Goal: Task Accomplishment & Management: Complete application form

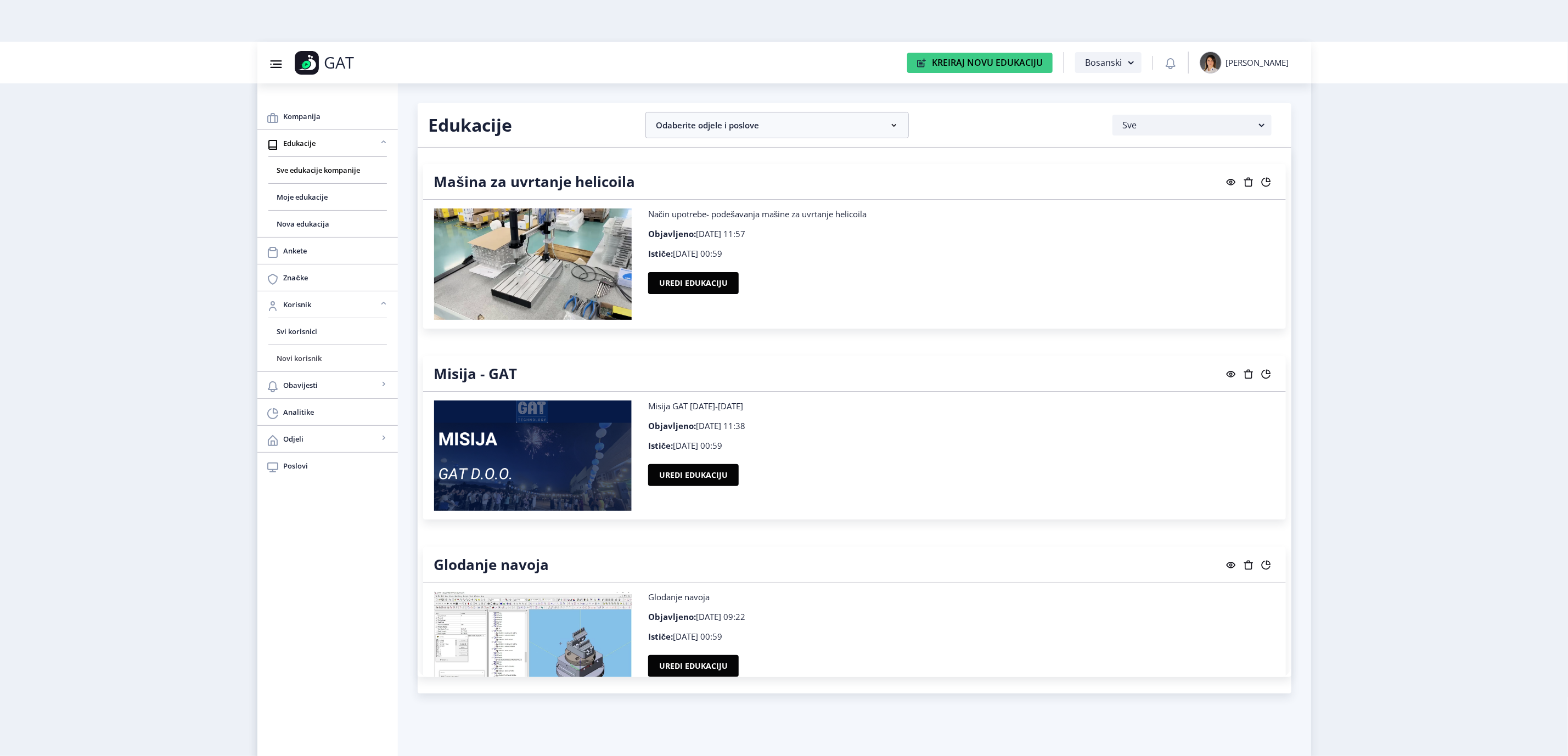
click at [307, 358] on span "Novi korisnik" at bounding box center [328, 359] width 101 height 13
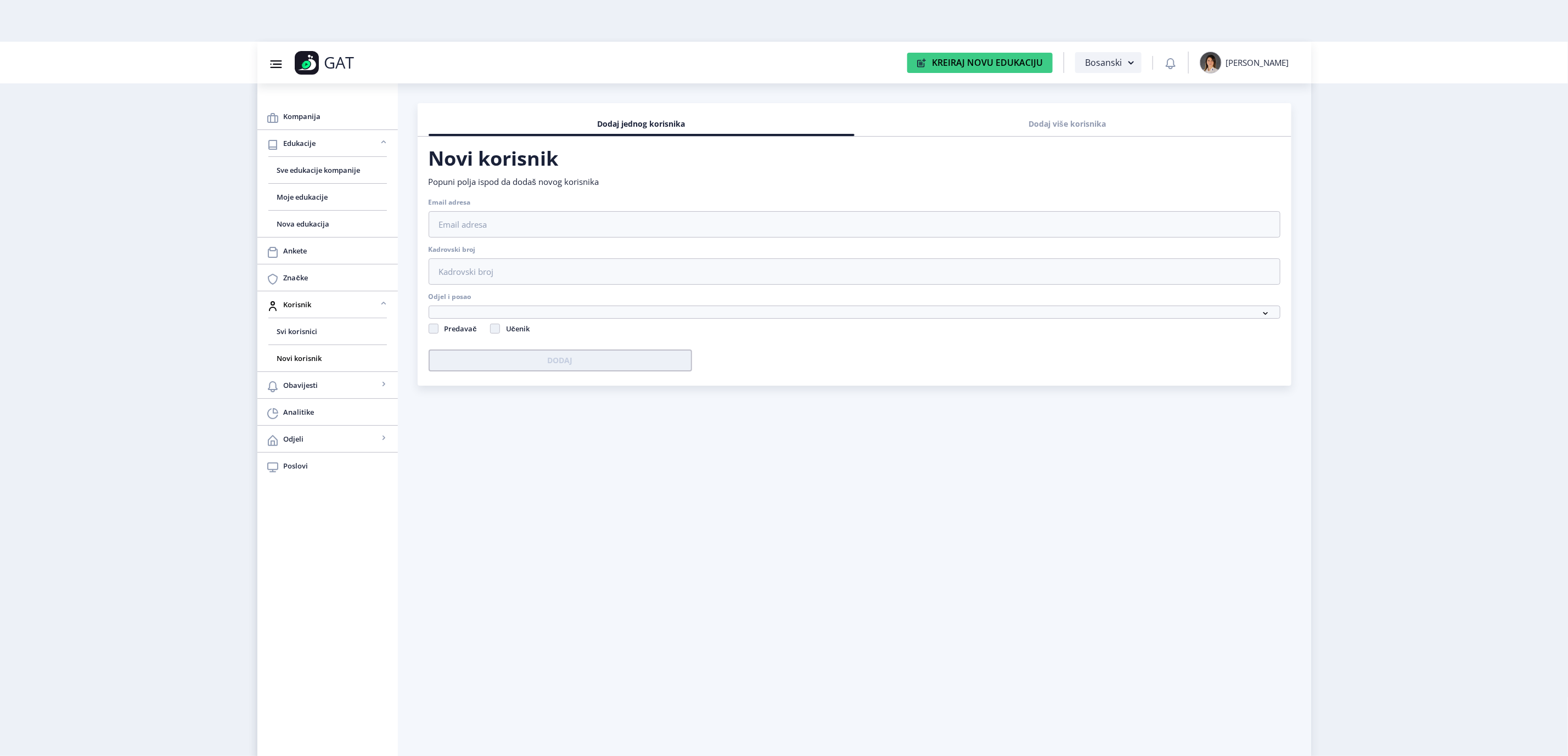
checkbox input "false"
click at [689, 224] on input "Email adresa" at bounding box center [854, 224] width 852 height 26
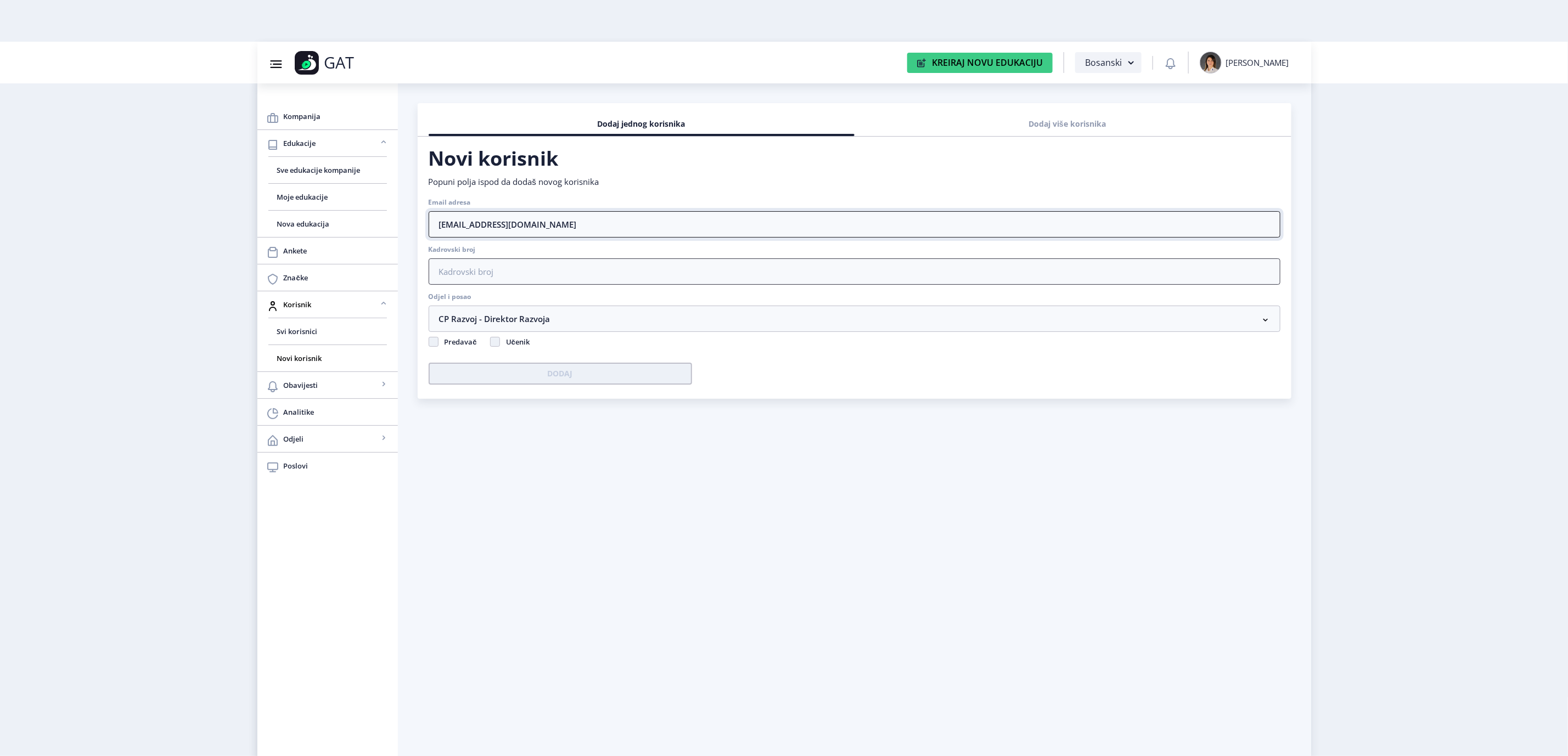
type input "[EMAIL_ADDRESS][DOMAIN_NAME]"
click at [677, 263] on input "Kadrovski broj" at bounding box center [854, 271] width 852 height 26
type input "1"
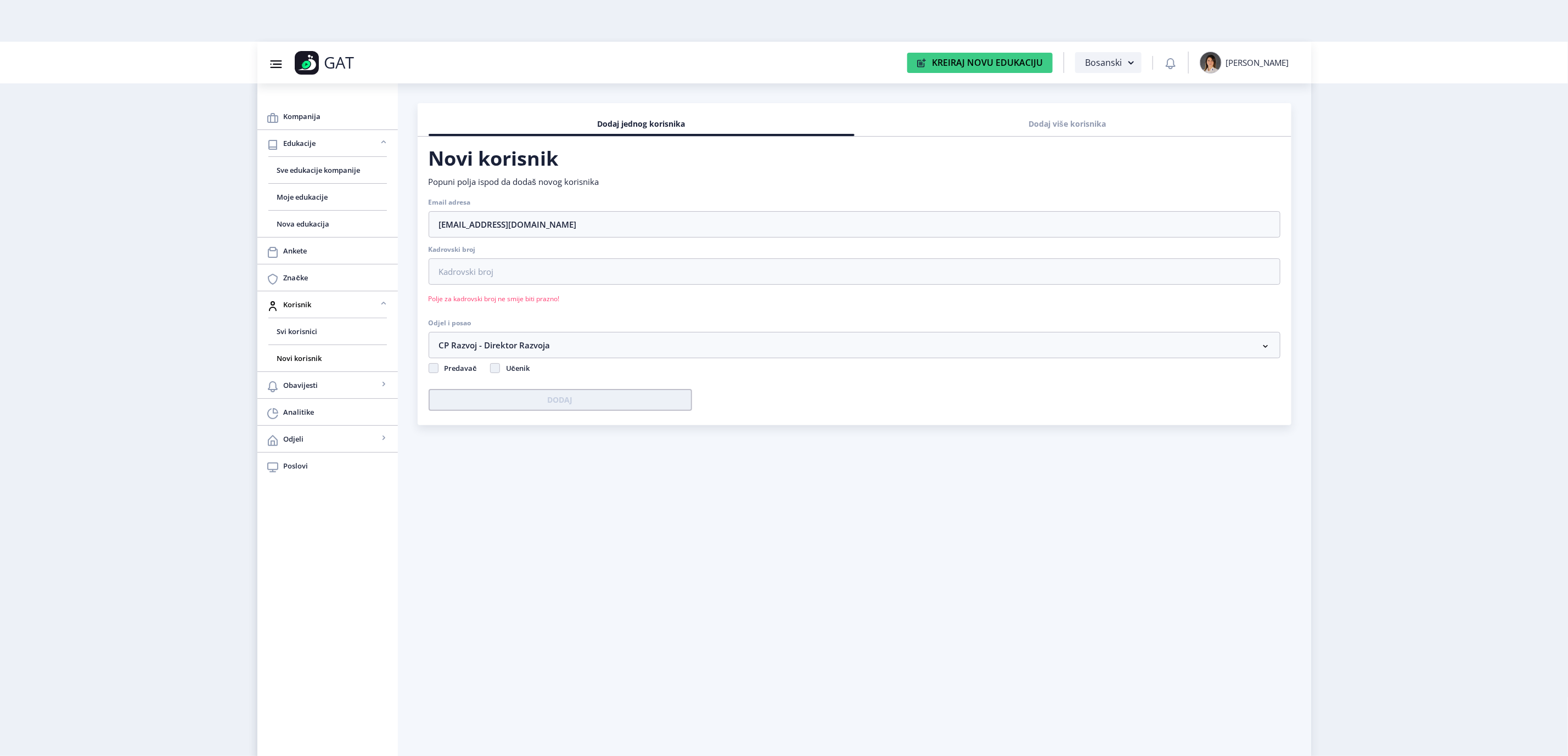
click at [343, 528] on div "Kompanija Edukacije Sve edukacije kompanije Moje edukacije Nova edukacija Anket…" at bounding box center [328, 419] width 141 height 672
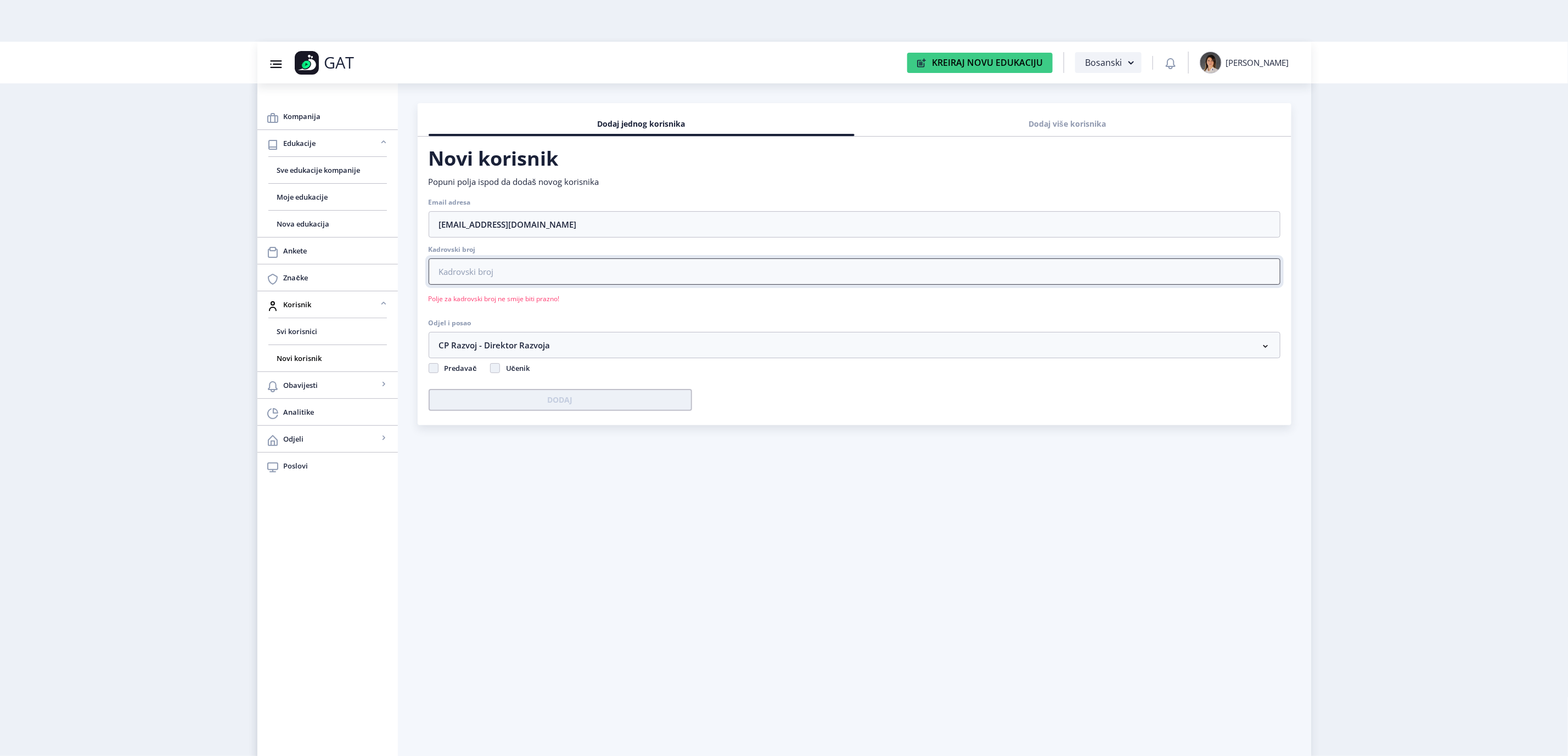
click at [513, 271] on input "Kadrovski broj" at bounding box center [854, 271] width 852 height 26
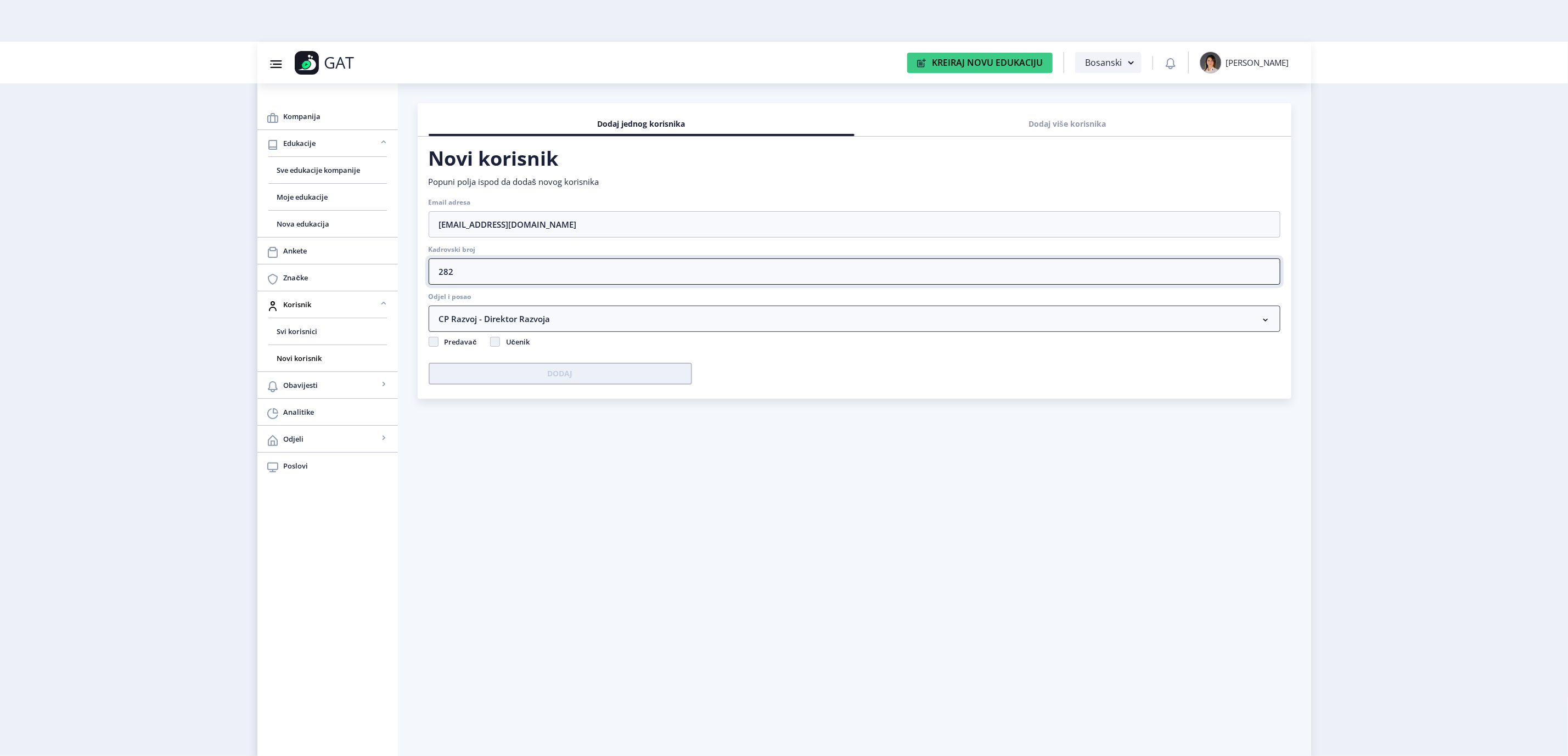
type input "282"
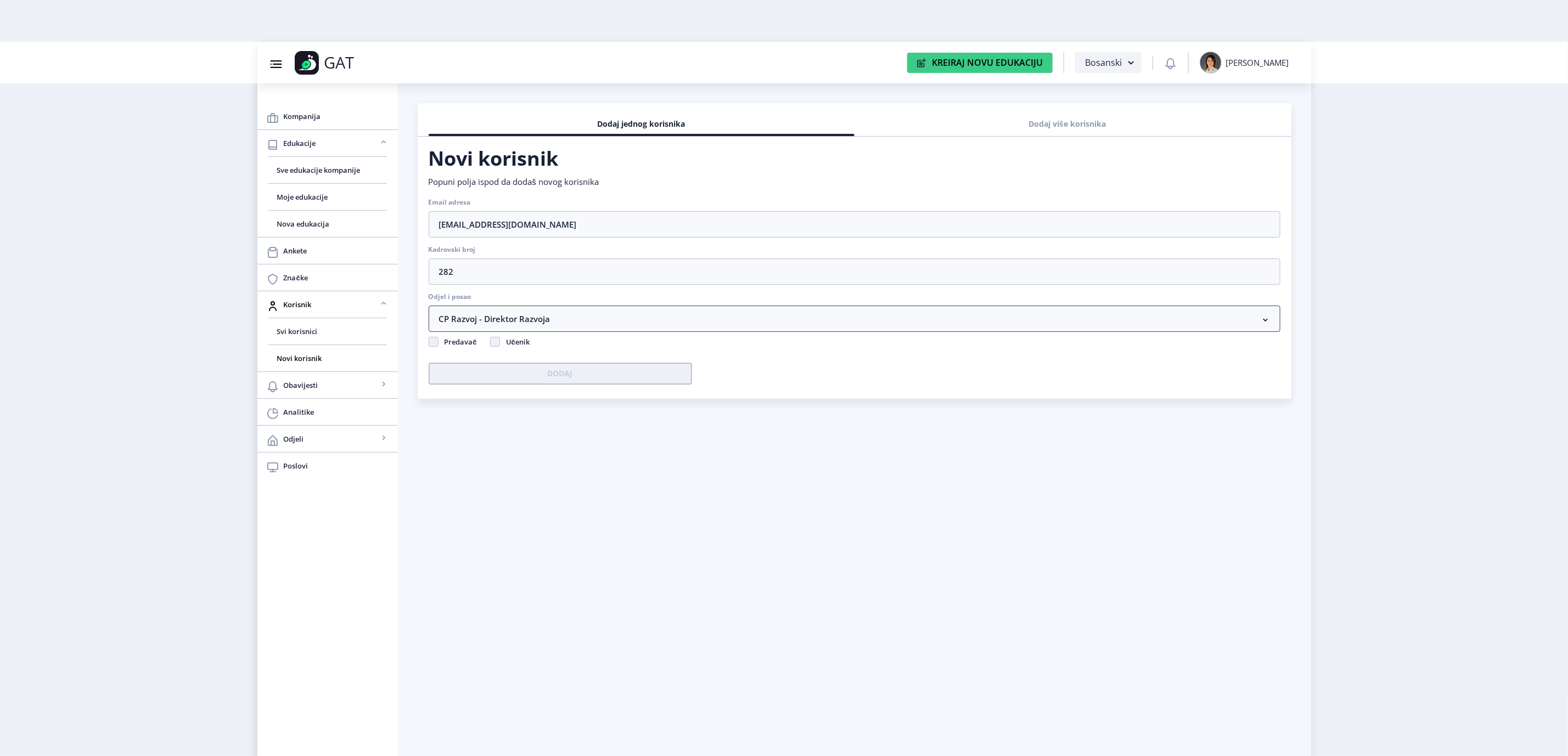
click at [533, 310] on nb-accordion-item-header "CP Razvoj - Direktor Razvoja" at bounding box center [854, 319] width 852 height 26
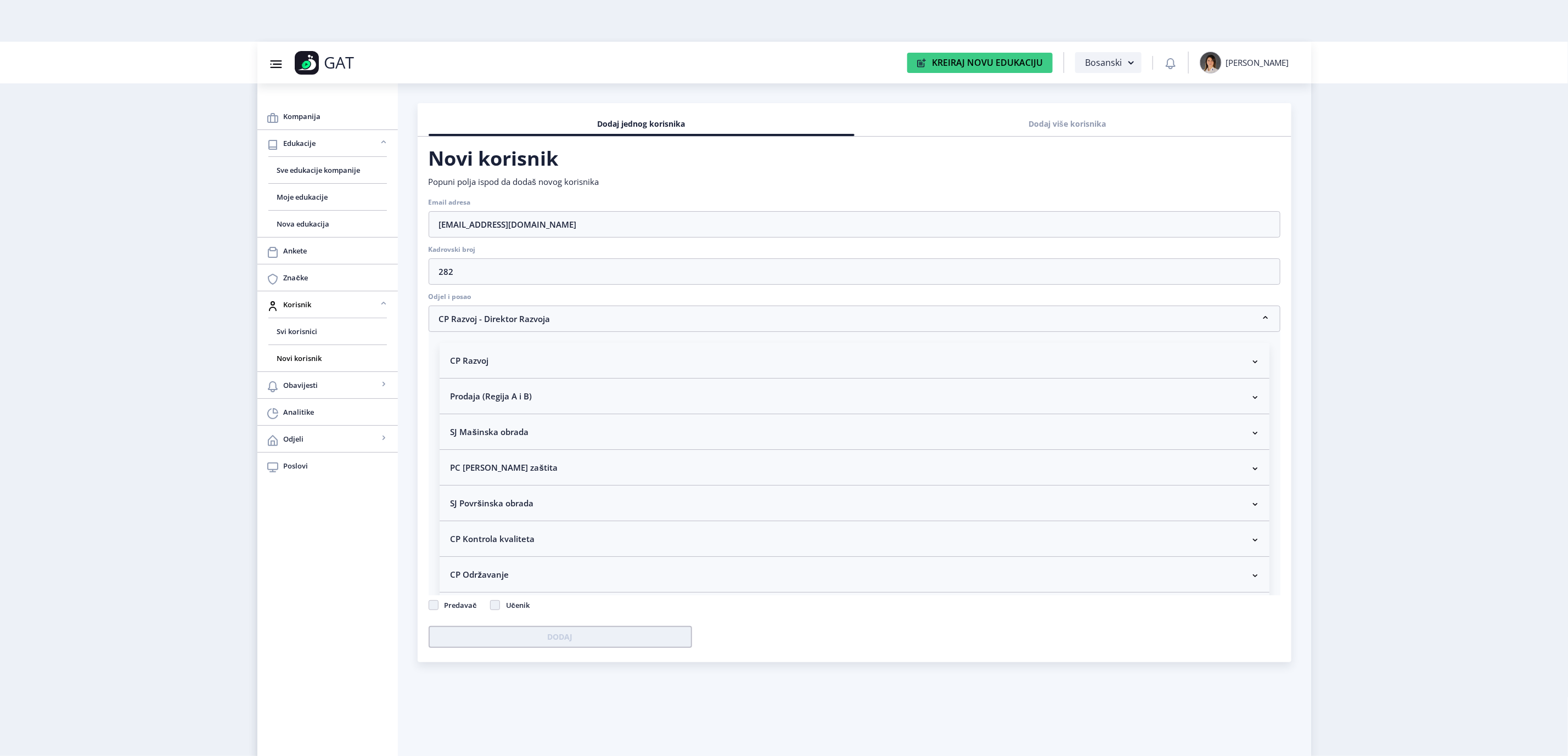
click at [549, 430] on nb-accordion-item-header "SJ Mašinska obrada" at bounding box center [854, 432] width 830 height 36
click at [636, 481] on p "Radnik na CNC mašinama - obrada glodanjem (Junior)" at bounding box center [854, 485] width 808 height 11
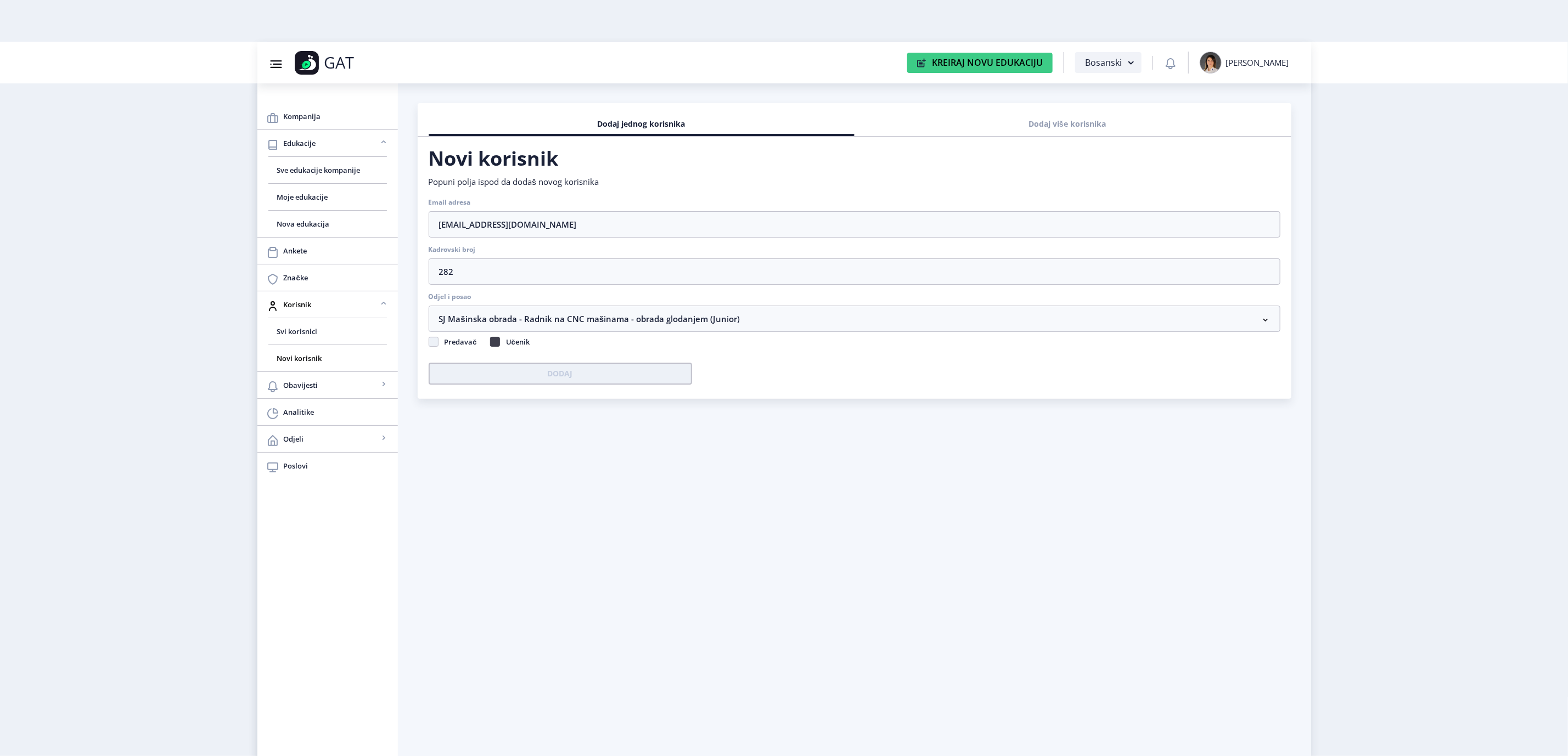
click at [497, 341] on span at bounding box center [495, 341] width 10 height 10
click at [491, 340] on input "Učenik" at bounding box center [490, 339] width 1 height 1
checkbox input "true"
click at [519, 365] on button "Dodaj" at bounding box center [560, 373] width 263 height 22
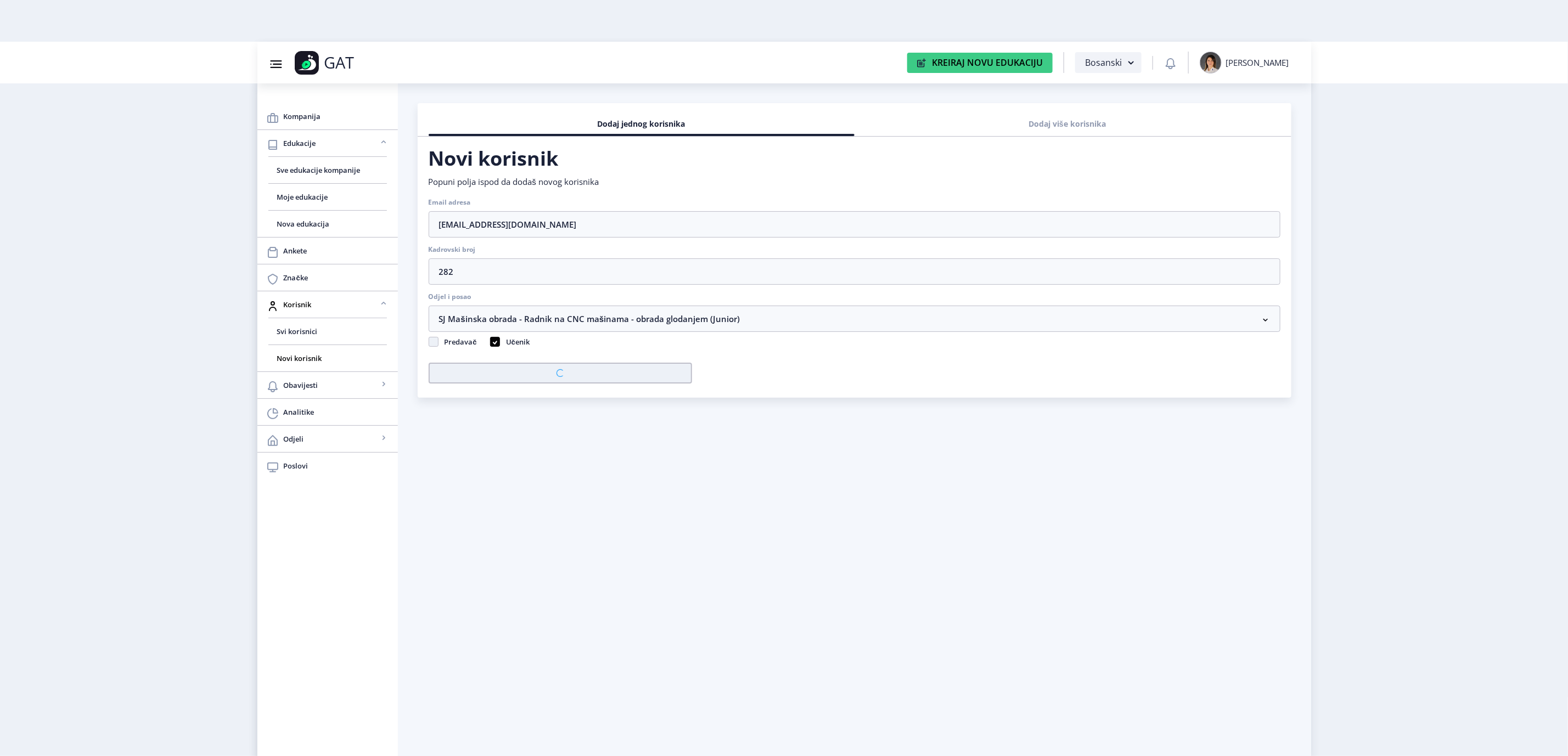
checkbox input "false"
click at [783, 224] on input "Email adresa" at bounding box center [854, 224] width 852 height 26
type input "[EMAIL_ADDRESS][DOMAIN_NAME]"
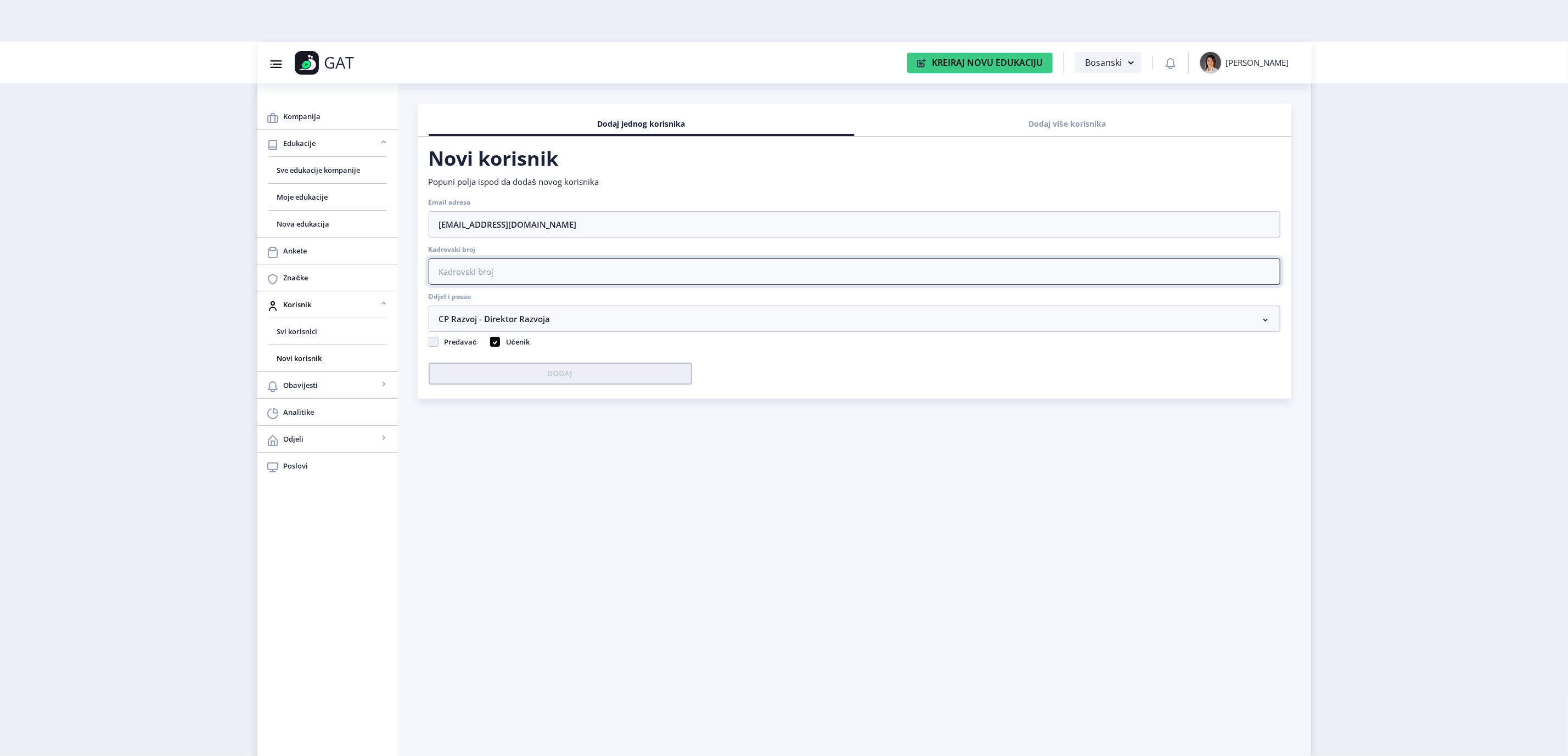
drag, startPoint x: 693, startPoint y: 265, endPoint x: 733, endPoint y: 345, distance: 89.4
click at [693, 265] on input "Kadrovski broj" at bounding box center [854, 271] width 852 height 26
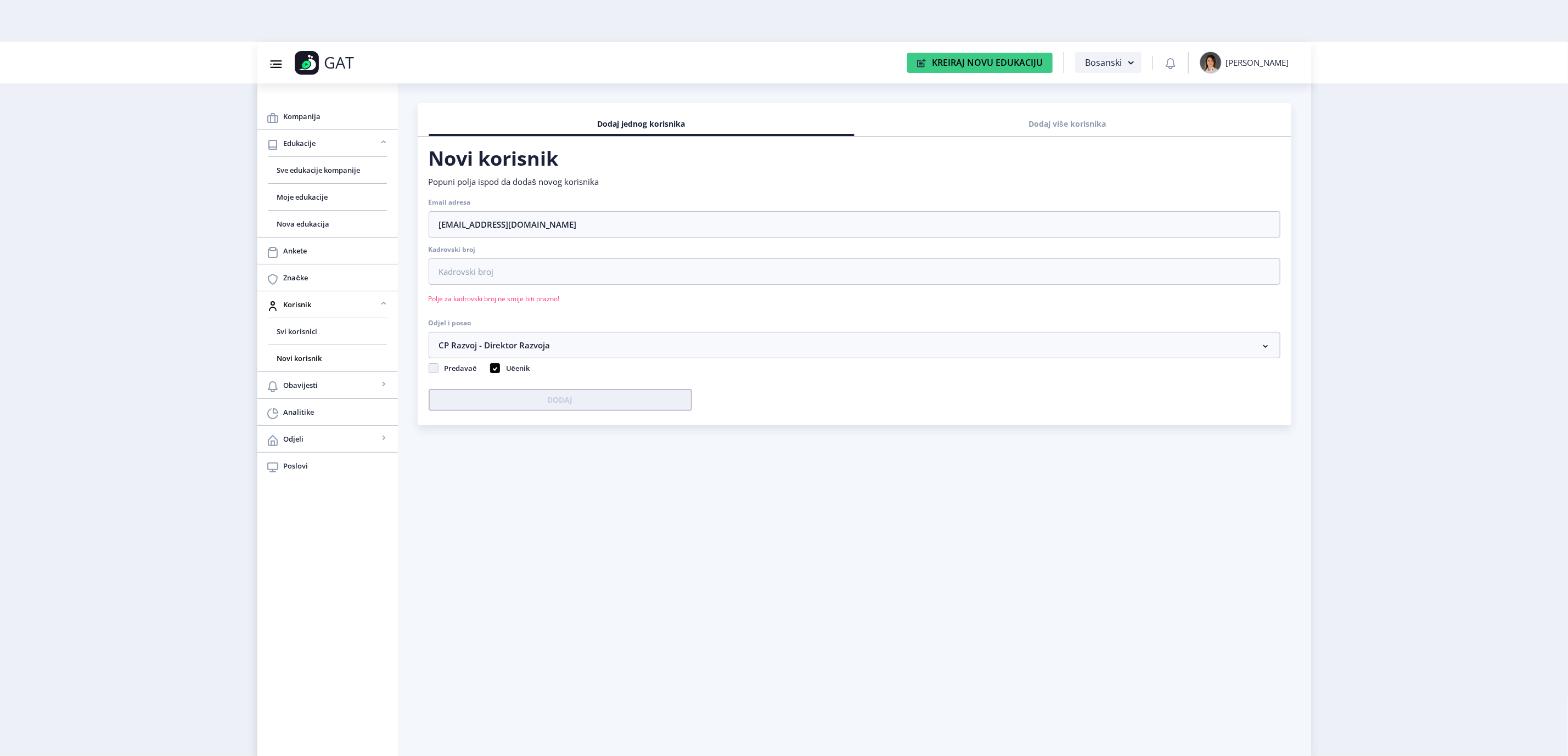
click at [287, 537] on div "Kompanija Edukacije Sve edukacije kompanije Moje edukacije Nova edukacija Anket…" at bounding box center [328, 419] width 141 height 672
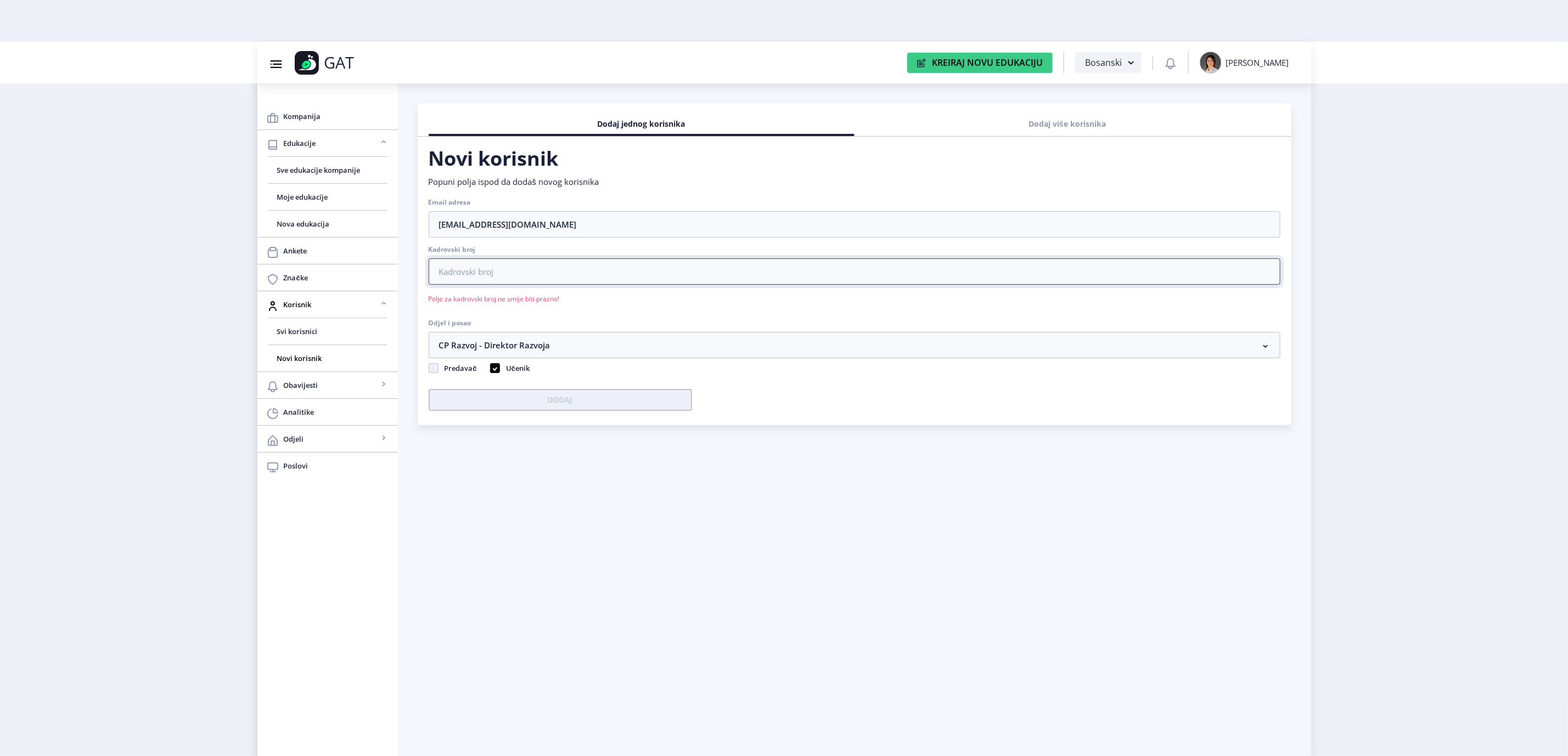
click at [496, 265] on input "Kadrovski broj" at bounding box center [854, 271] width 852 height 26
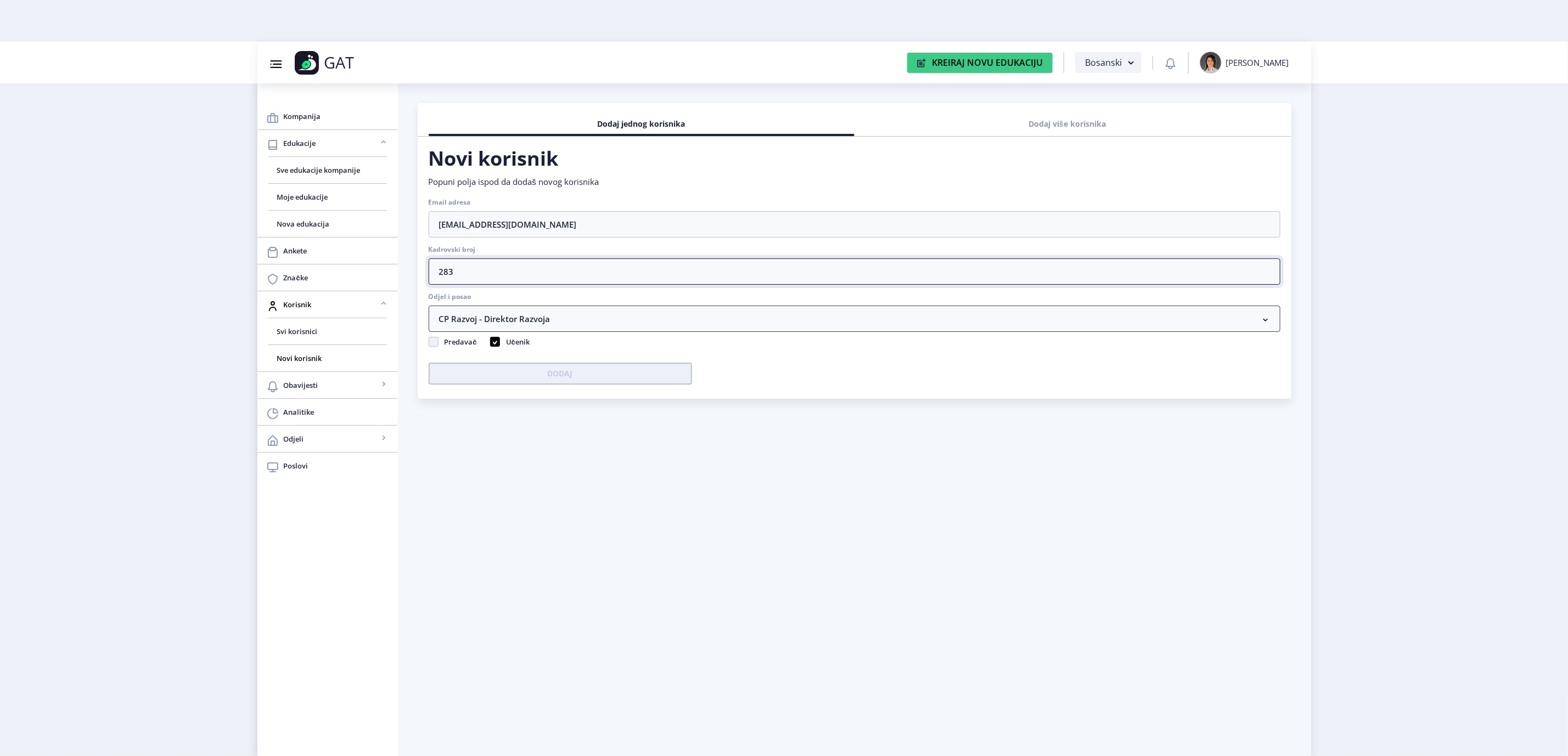
type input "283"
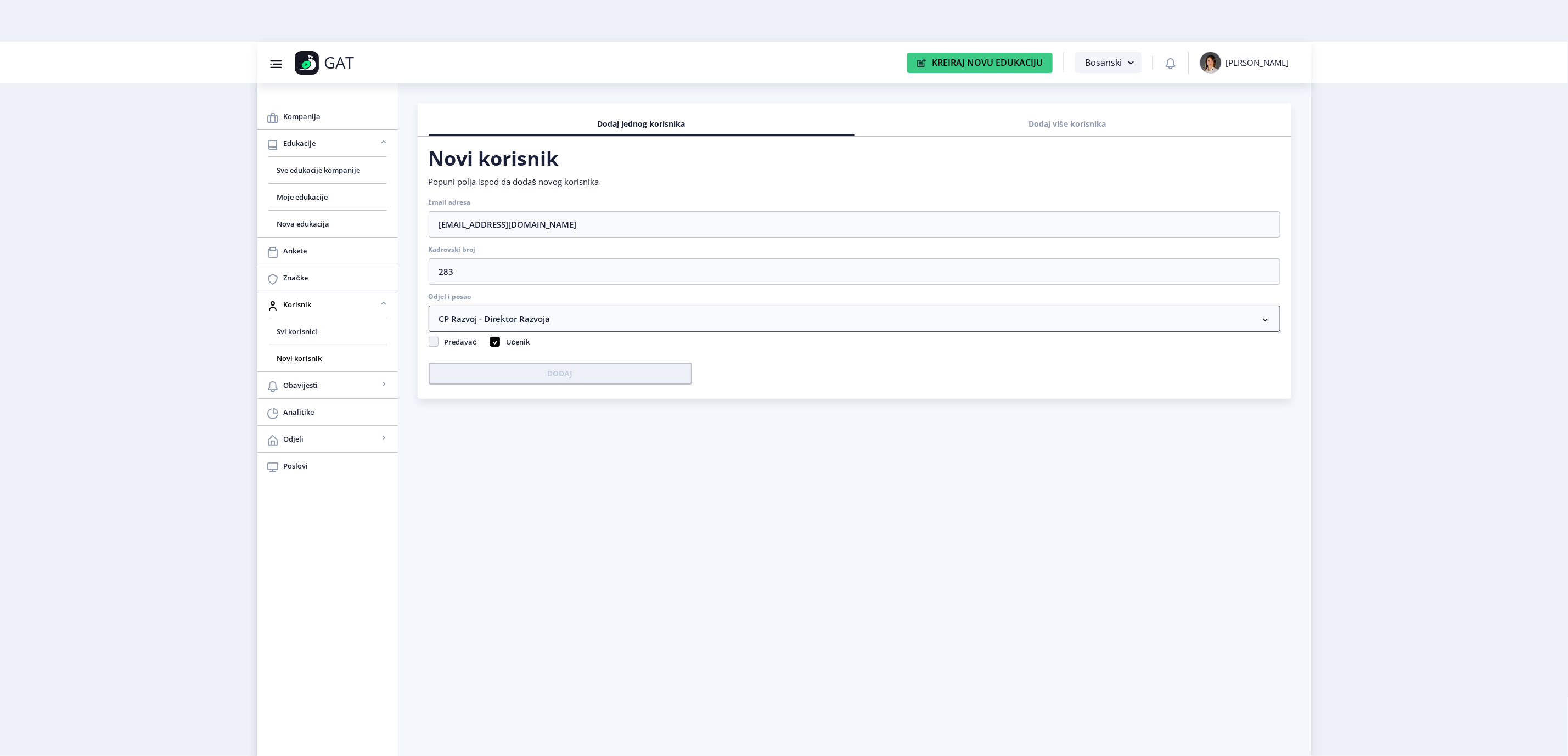
click at [534, 315] on span "CP Razvoj - Direktor Razvoja" at bounding box center [495, 319] width 112 height 13
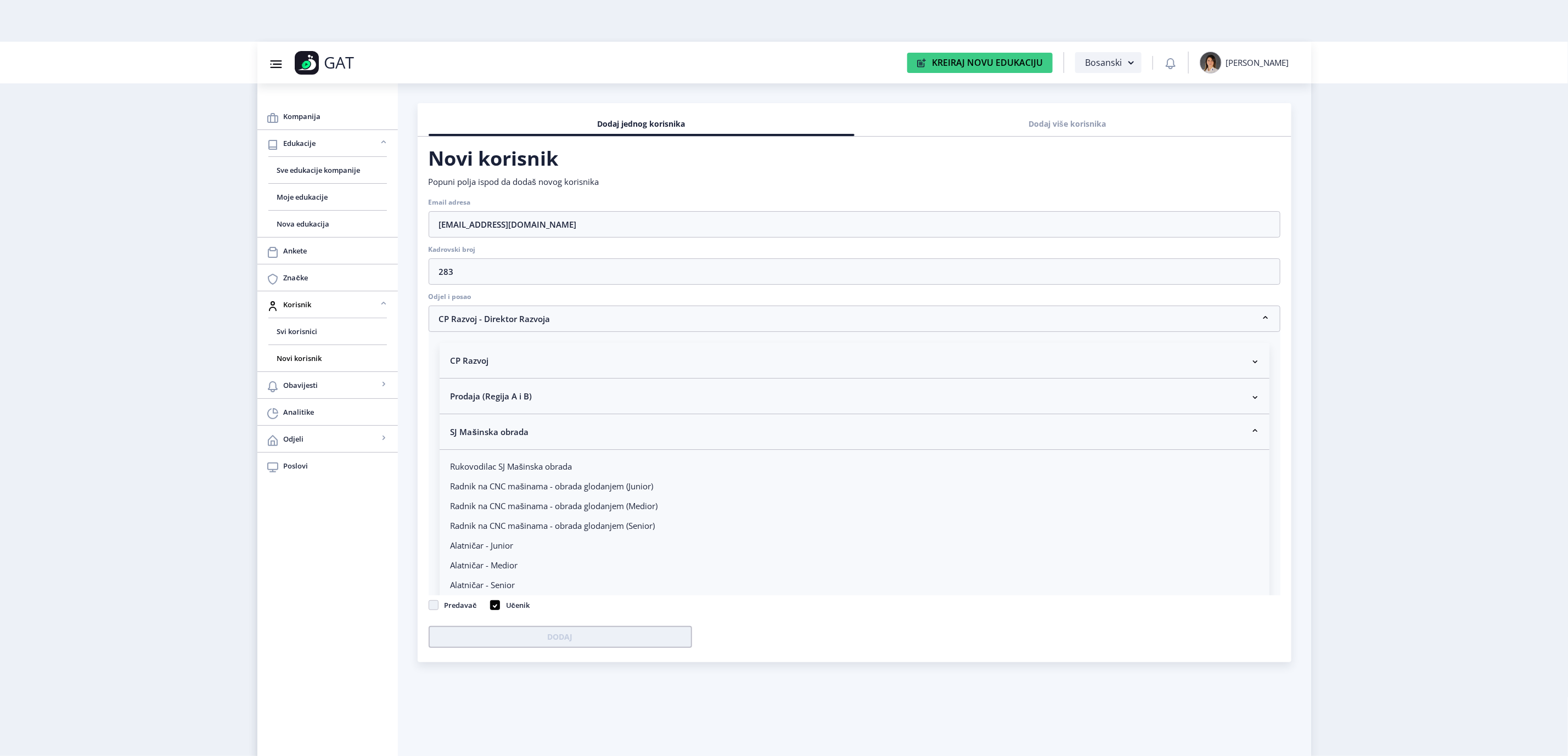
click at [567, 530] on p "Radnik na CNC mašinama - obrada glodanjem (Senior)" at bounding box center [854, 525] width 808 height 11
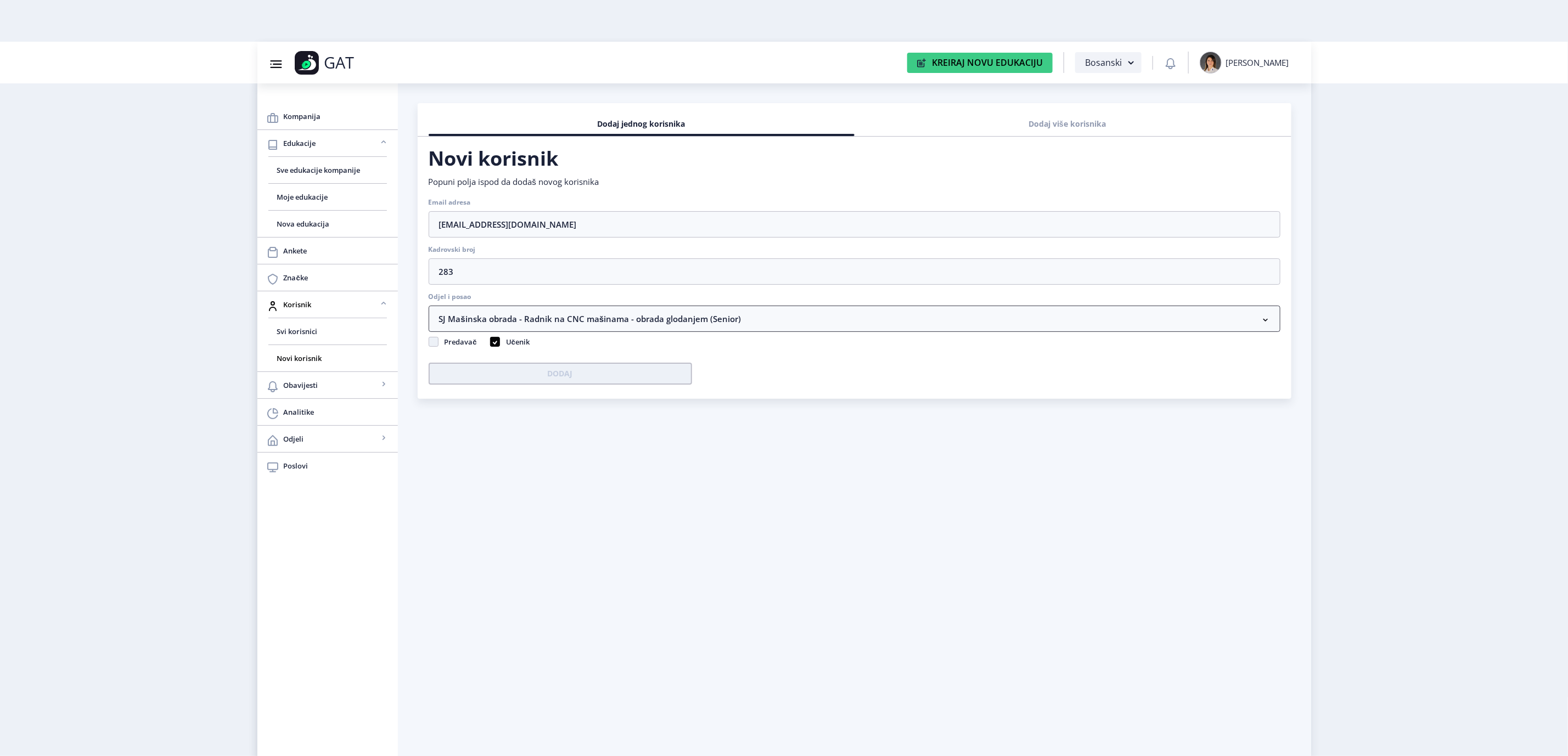
click at [624, 315] on span "SJ Mašinska obrada - Radnik na CNC mašinama - obrada glodanjem (Senior)" at bounding box center [590, 319] width 302 height 13
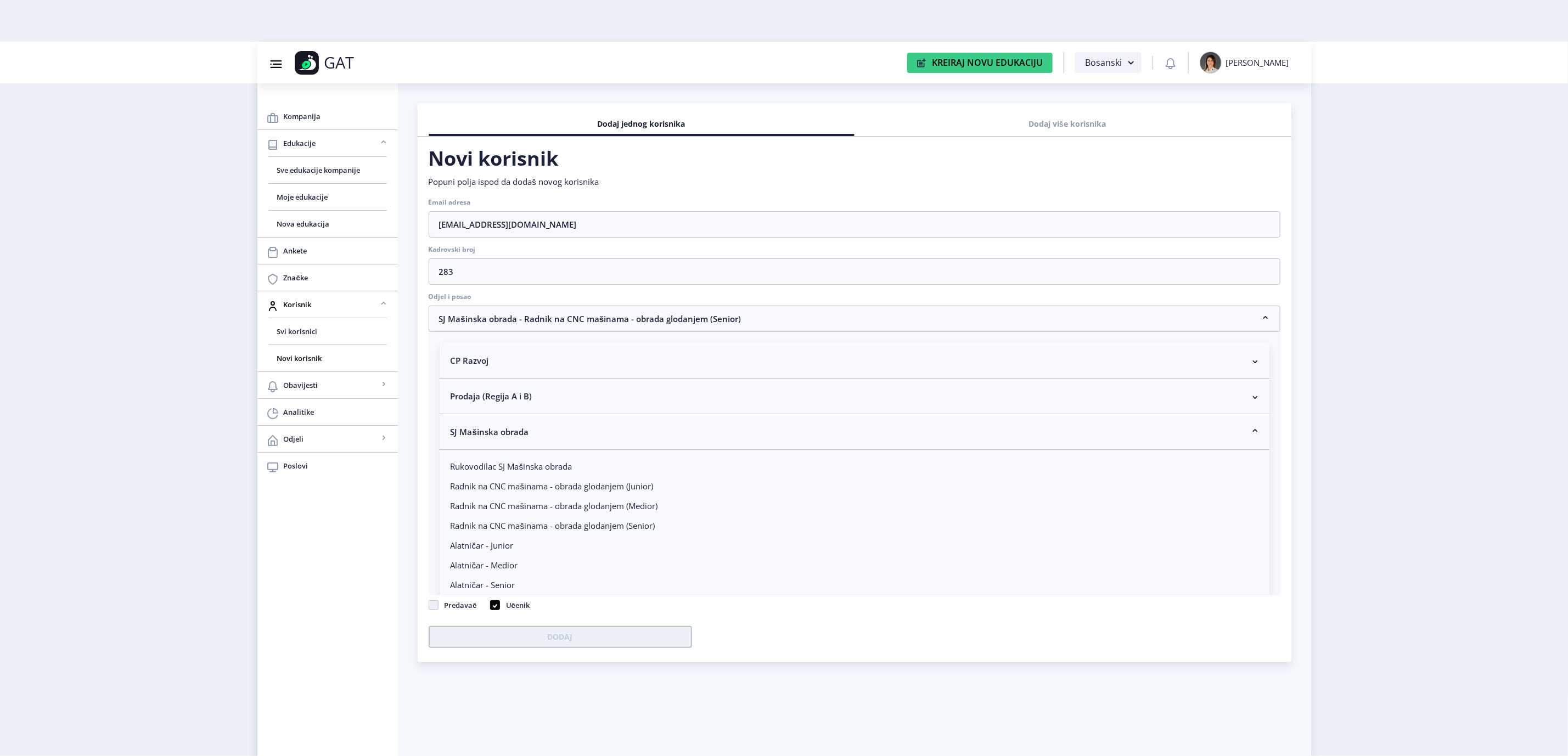
click at [591, 482] on p "Radnik na CNC mašinama - obrada glodanjem (Junior)" at bounding box center [854, 485] width 808 height 11
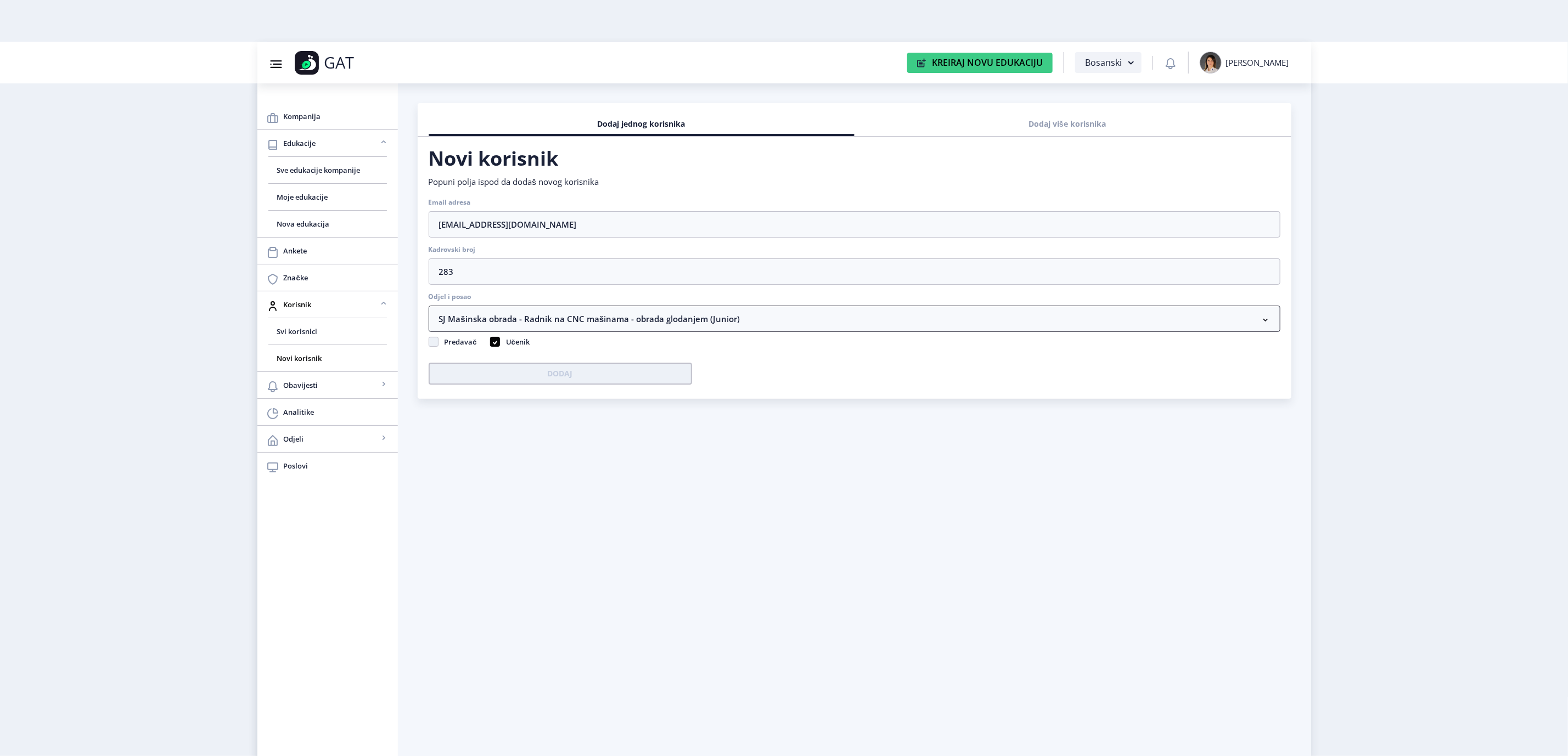
click at [632, 319] on span "SJ Mašinska obrada - Radnik na CNC mašinama - obrada glodanjem (Junior)" at bounding box center [589, 319] width 302 height 13
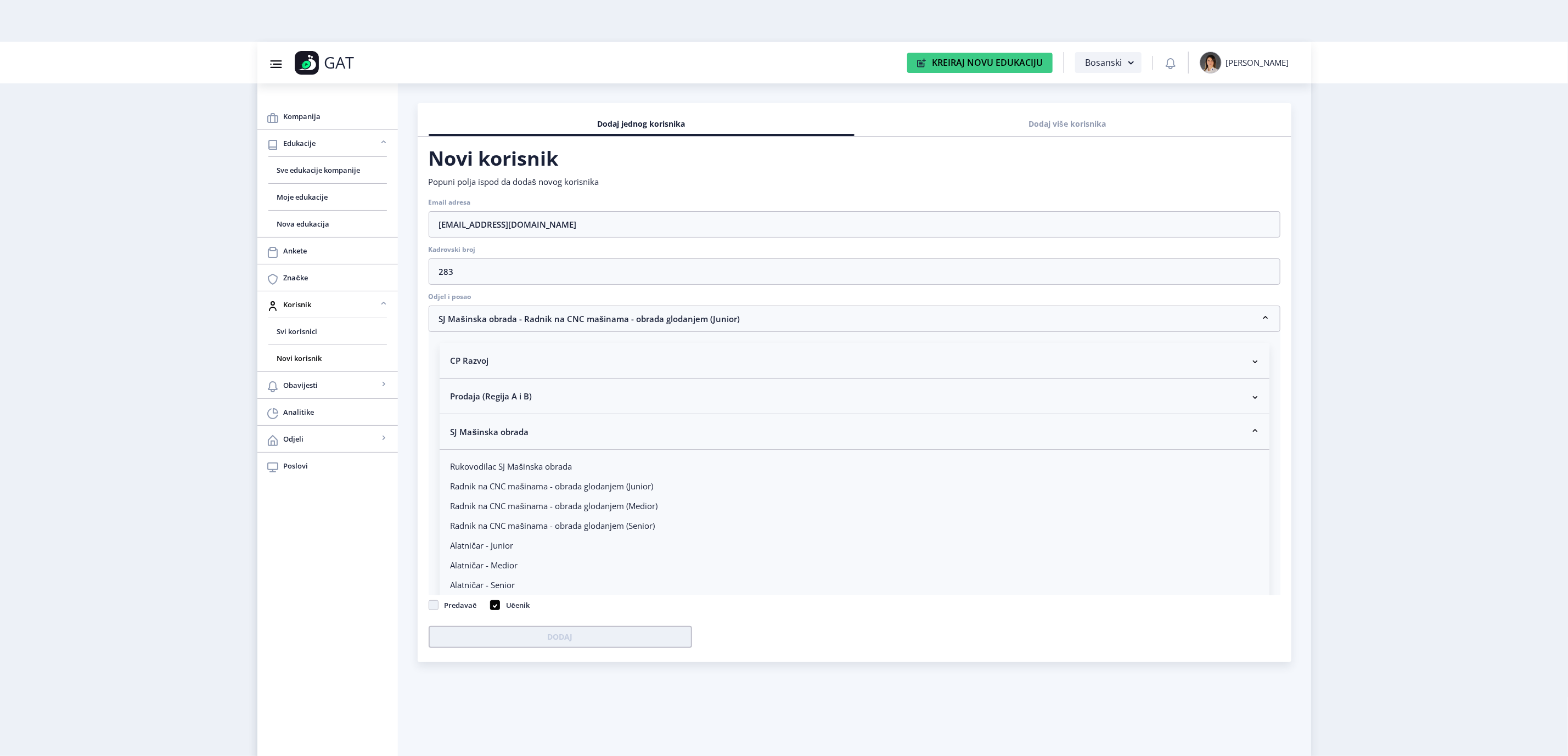
click at [613, 485] on p "Radnik na CNC mašinama - obrada glodanjem (Junior)" at bounding box center [854, 485] width 808 height 11
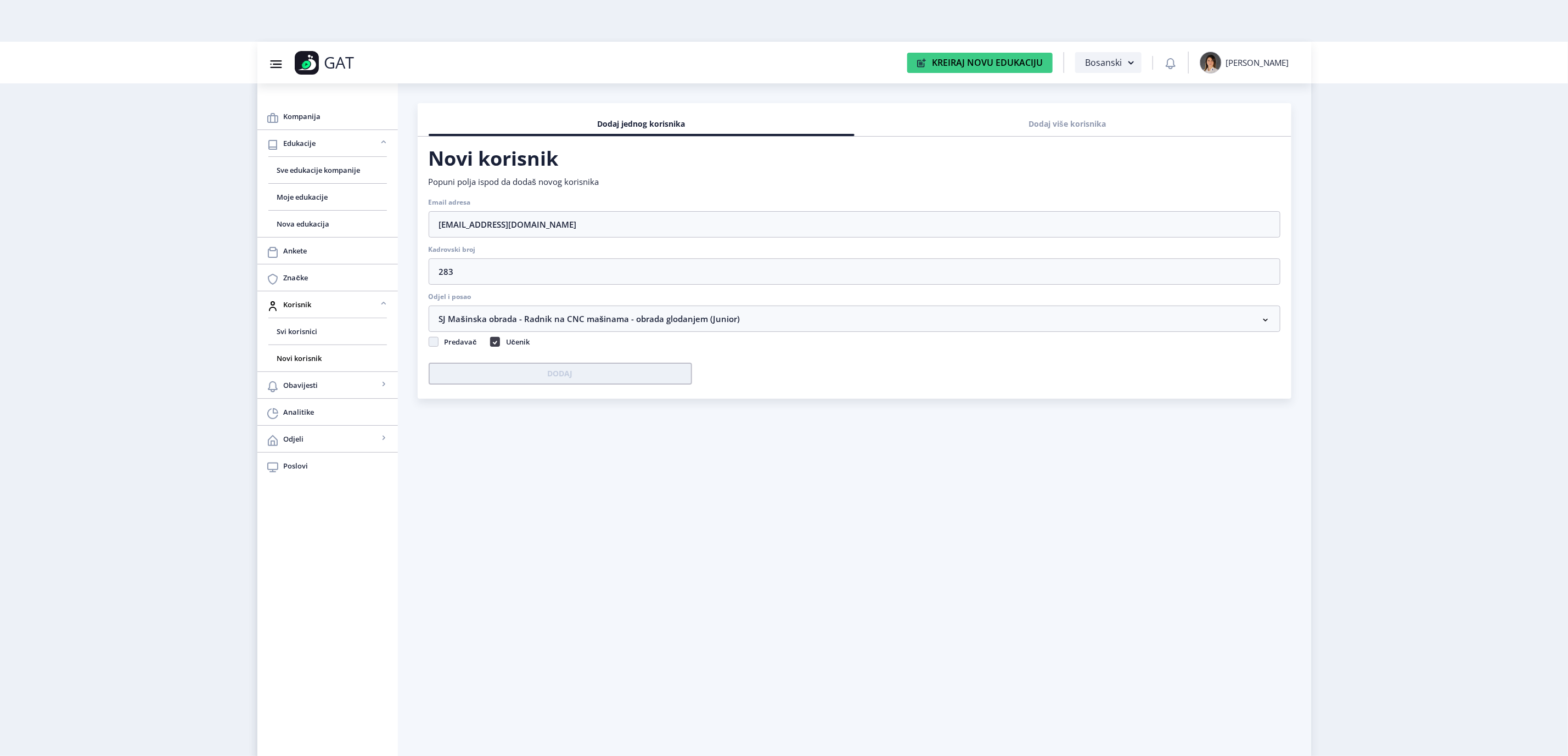
click at [495, 342] on use at bounding box center [495, 342] width 4 height 3
click at [491, 340] on input "Učenik" at bounding box center [490, 339] width 1 height 1
click at [495, 342] on span at bounding box center [495, 341] width 10 height 10
click at [491, 340] on input "Učenik" at bounding box center [490, 339] width 1 height 1
checkbox input "true"
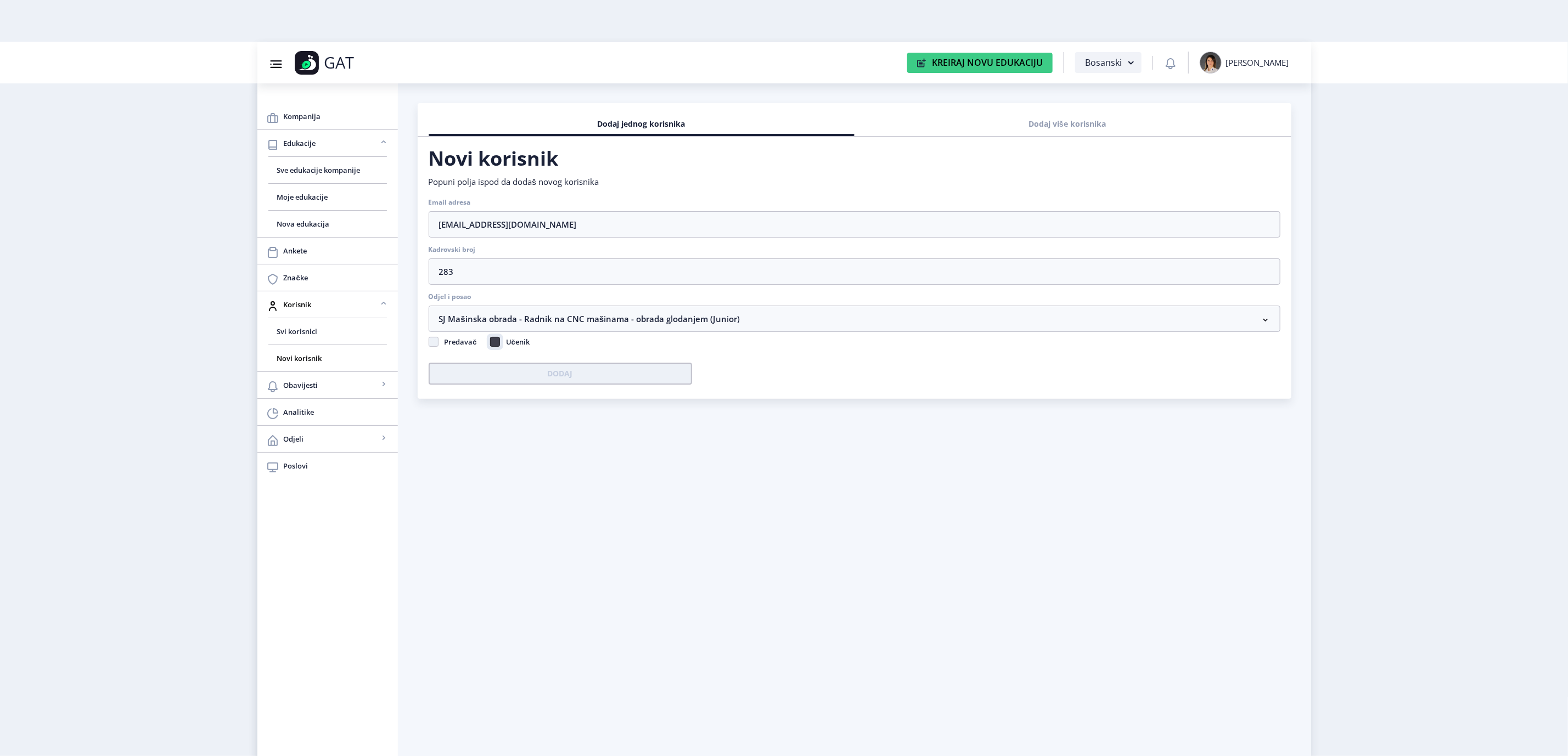
checkbox input "true"
click at [559, 377] on button "Dodaj" at bounding box center [560, 373] width 263 height 22
checkbox input "false"
